Goal: Task Accomplishment & Management: Manage account settings

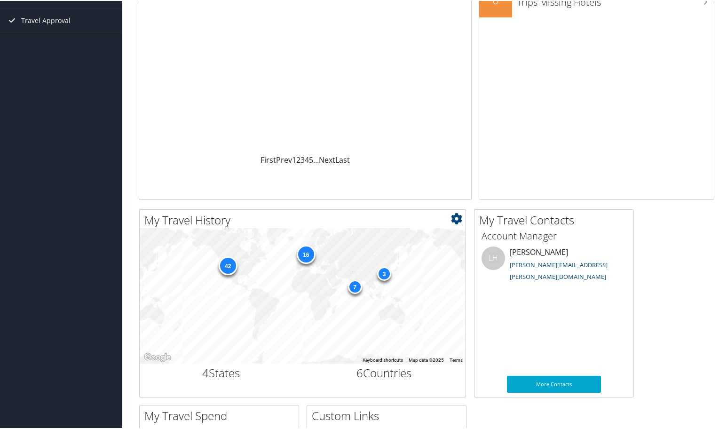
scroll to position [141, 0]
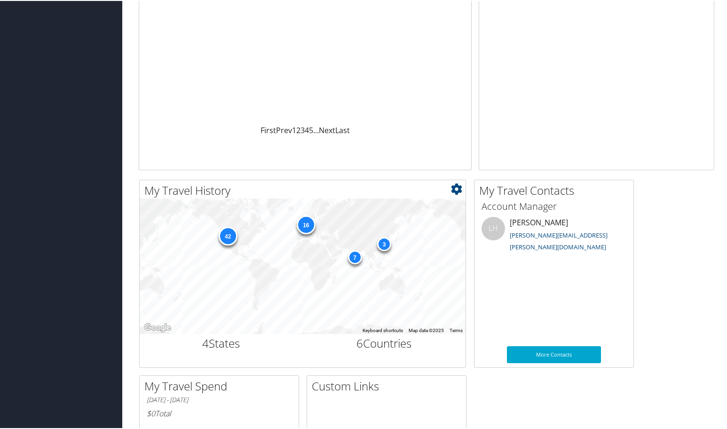
click at [370, 341] on h2 "6 Countries" at bounding box center [384, 342] width 149 height 16
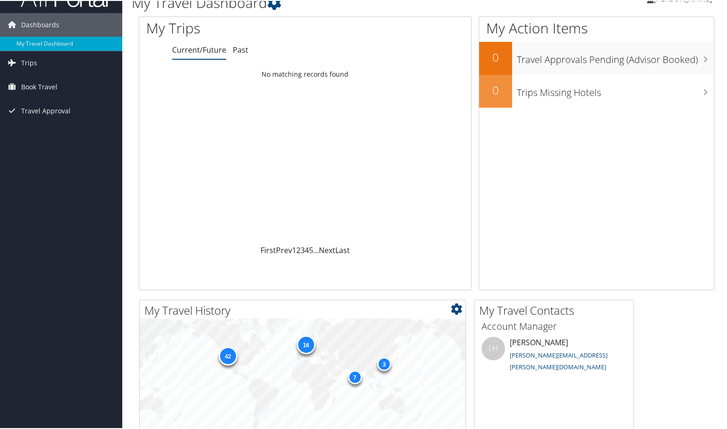
scroll to position [0, 0]
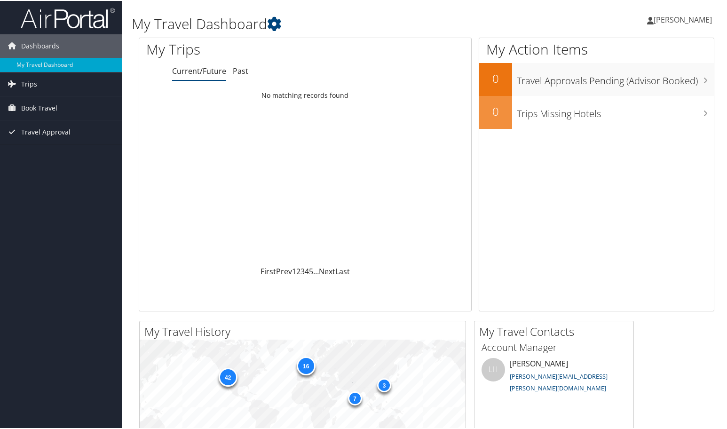
drag, startPoint x: 663, startPoint y: 16, endPoint x: 678, endPoint y: 19, distance: 15.2
click at [664, 16] on ul "[PERSON_NAME] [PERSON_NAME]" at bounding box center [679, 19] width 85 height 28
click at [629, 86] on link "View Travel Profile" at bounding box center [657, 84] width 105 height 16
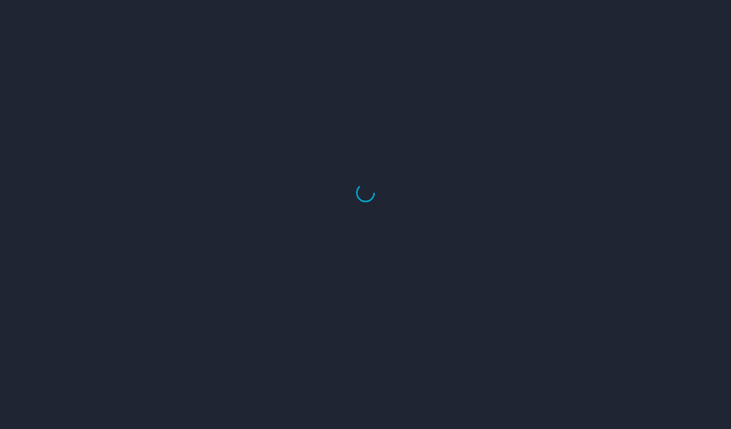
select select "US"
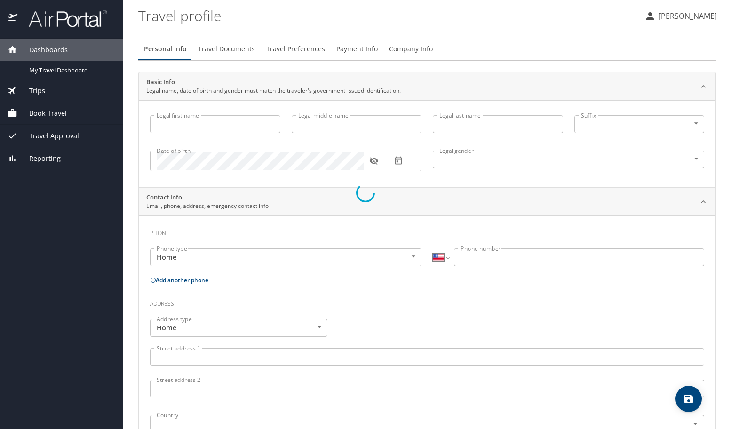
type input "Jay"
type input "Carl"
type input "Jensen"
type input "Male"
type input "Heather"
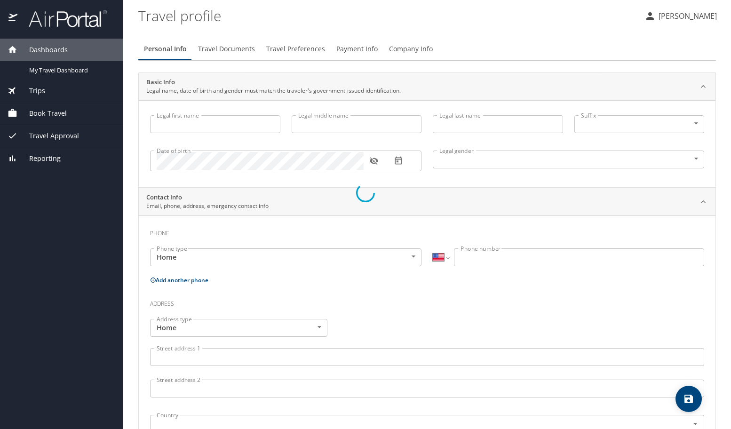
type input "Jensen"
type input "(801) 309-0091"
type input "runnindherd@gmail.com"
select select "US"
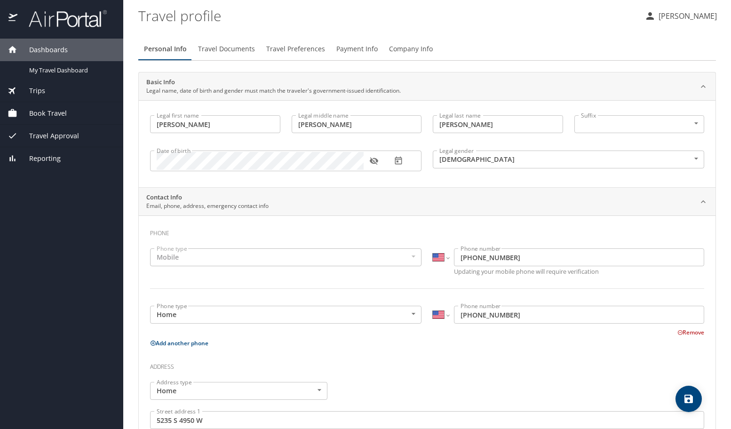
click at [228, 47] on span "Travel Documents" at bounding box center [226, 49] width 57 height 12
